Goal: Find specific page/section: Find specific page/section

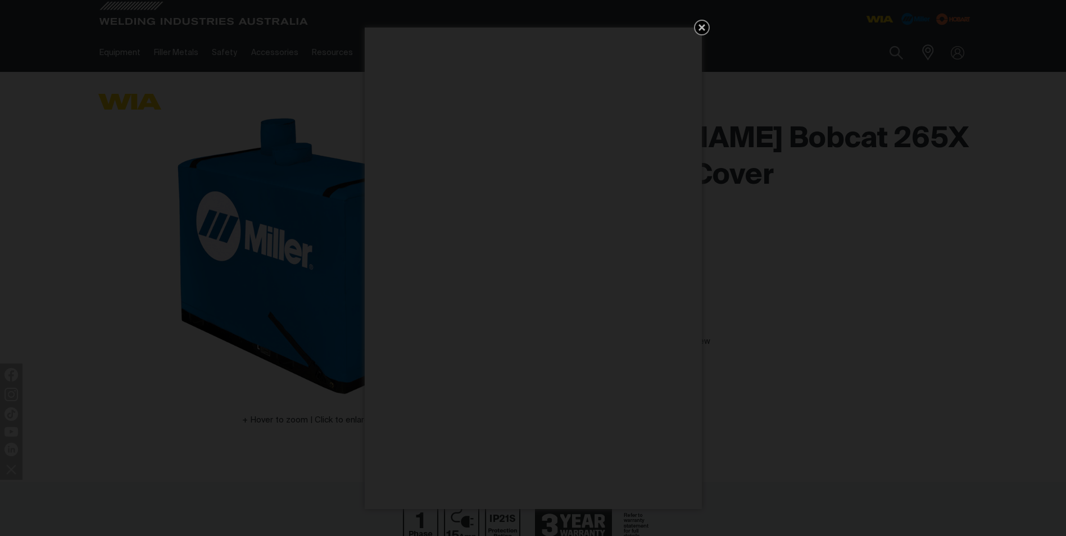
click at [700, 29] on icon "Get 5 WIA Welding Guides Free!" at bounding box center [701, 27] width 7 height 7
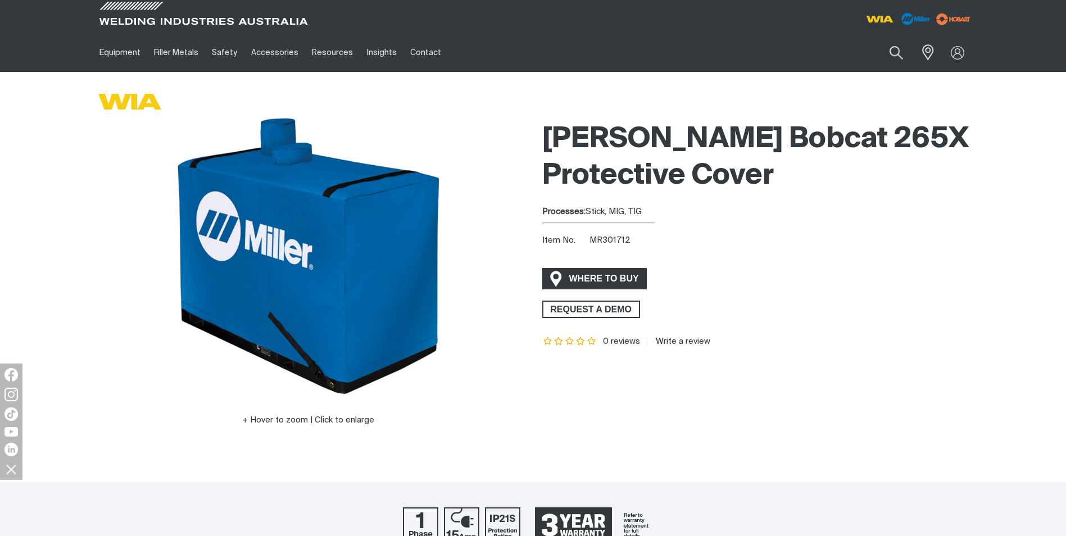
click at [572, 275] on span "WHERE TO BUY" at bounding box center [604, 279] width 84 height 18
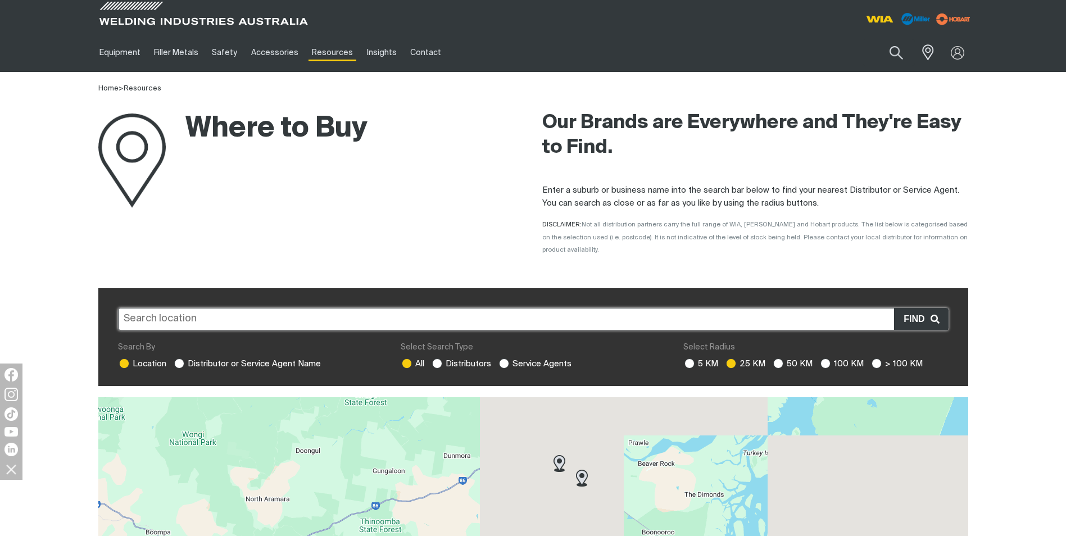
click at [419, 308] on input "text" at bounding box center [533, 319] width 830 height 22
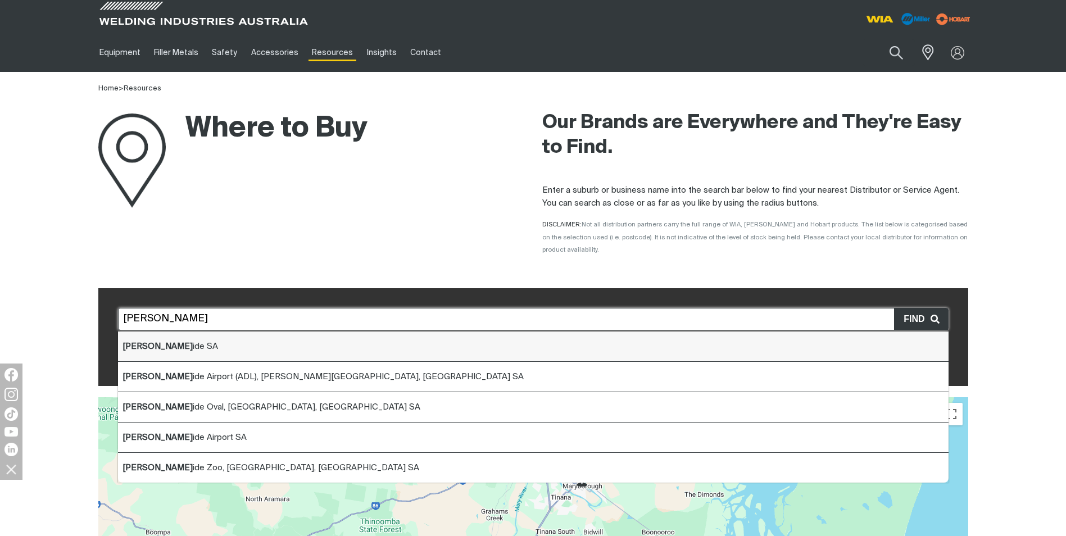
click at [150, 342] on span "[PERSON_NAME] SA" at bounding box center [169, 346] width 95 height 8
type input "[GEOGRAPHIC_DATA] SA"
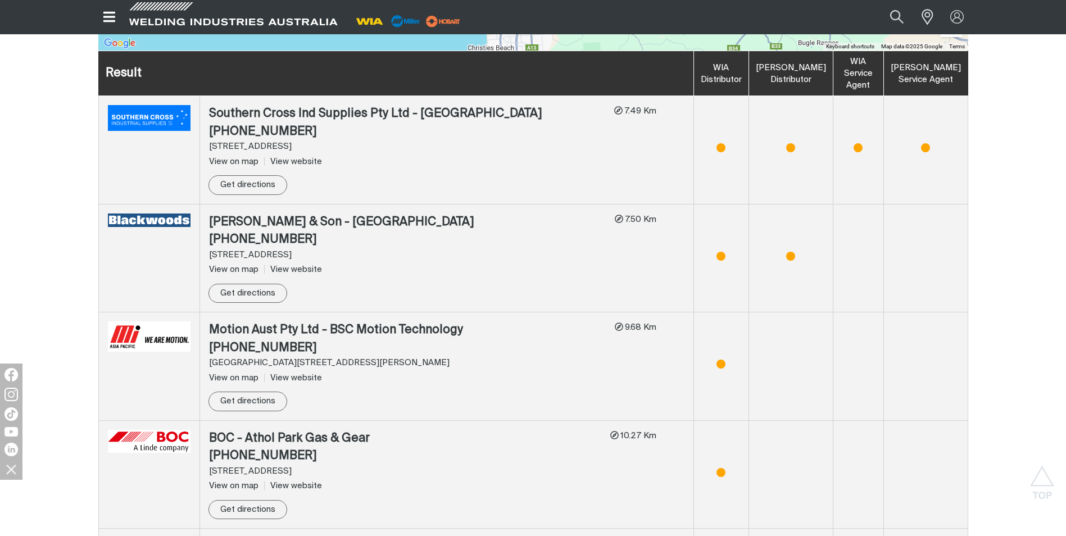
scroll to position [618, 0]
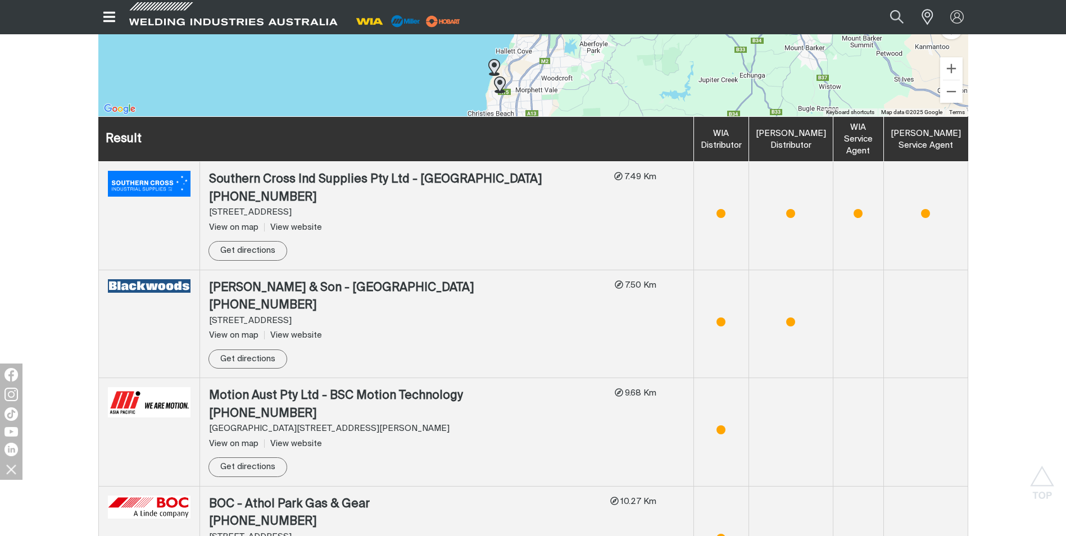
click at [161, 175] on img at bounding box center [149, 184] width 83 height 26
click at [250, 171] on div "Southern Cross Ind Supplies Pty Ltd - [GEOGRAPHIC_DATA]" at bounding box center [407, 180] width 396 height 18
drag, startPoint x: 361, startPoint y: 167, endPoint x: 205, endPoint y: 158, distance: 156.4
click at [205, 162] on td "Southern Cross Ind Supplies Pty Ltd - [GEOGRAPHIC_DATA] (08) 8277 6288 [STREET_…" at bounding box center [446, 216] width 494 height 108
copy div "Southern Cross Ind Supplies"
